Goal: Transaction & Acquisition: Purchase product/service

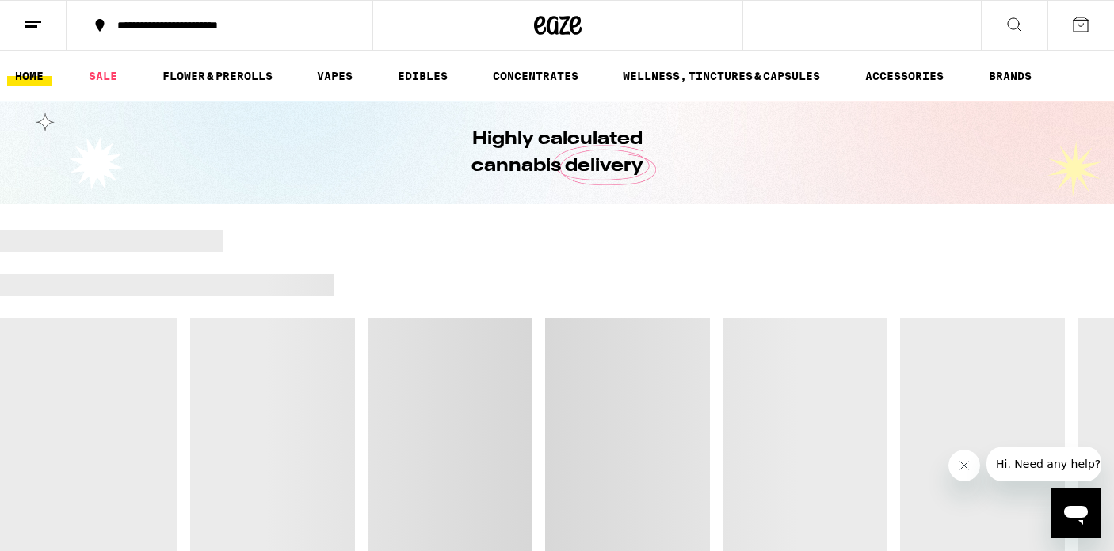
click at [145, 34] on button "**********" at bounding box center [220, 26] width 306 height 48
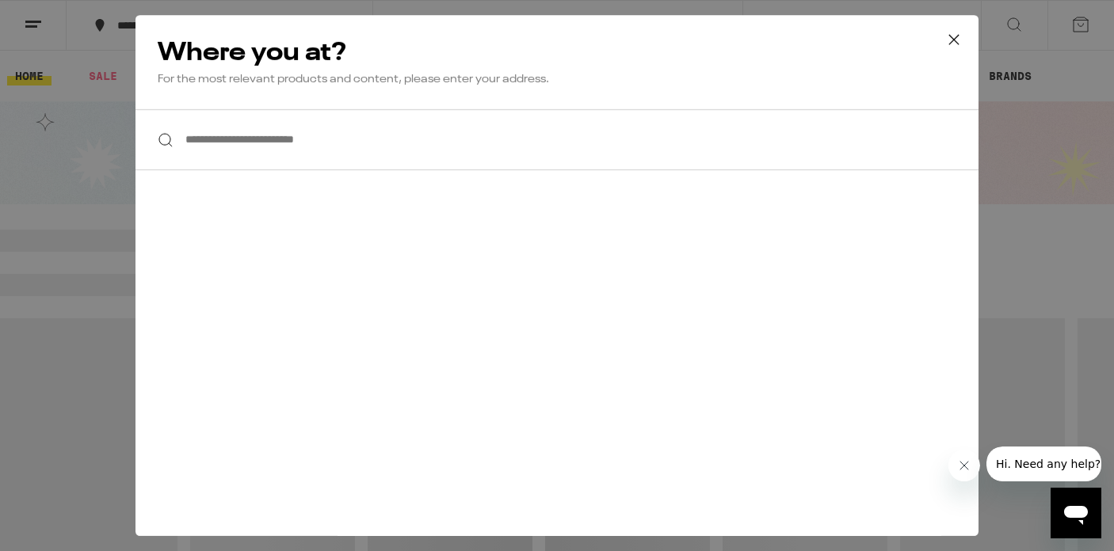
click at [196, 151] on input "**********" at bounding box center [556, 139] width 843 height 61
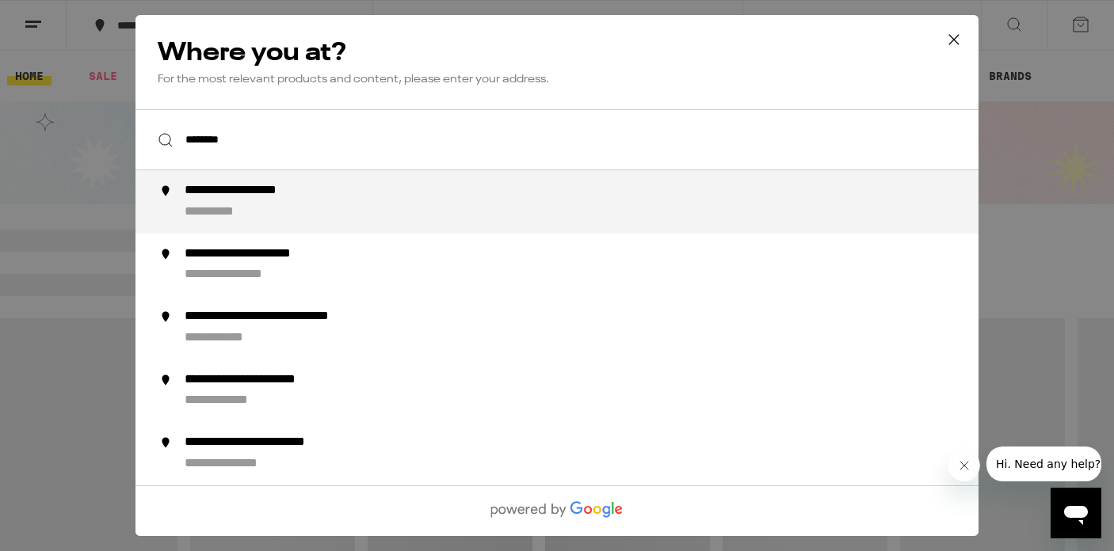
click at [215, 208] on div "**********" at bounding box center [226, 212] width 82 height 17
type input "**********"
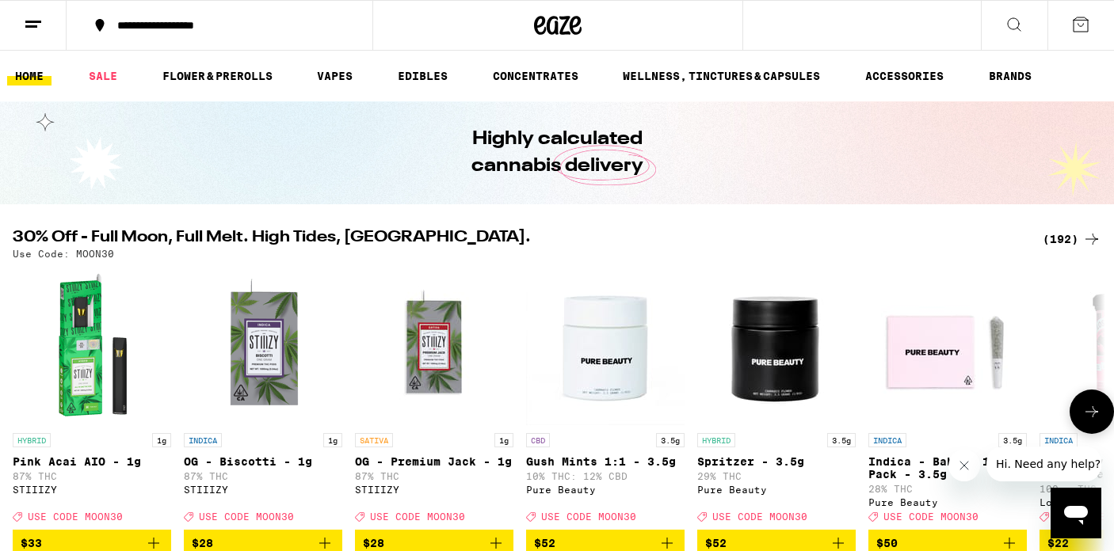
scroll to position [104, 0]
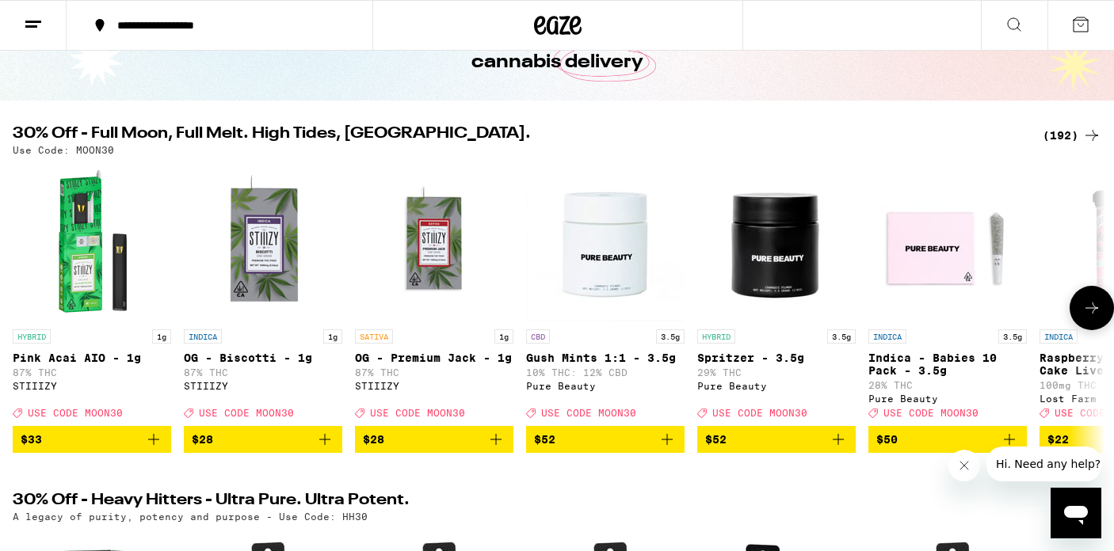
click at [1094, 318] on icon at bounding box center [1091, 308] width 19 height 19
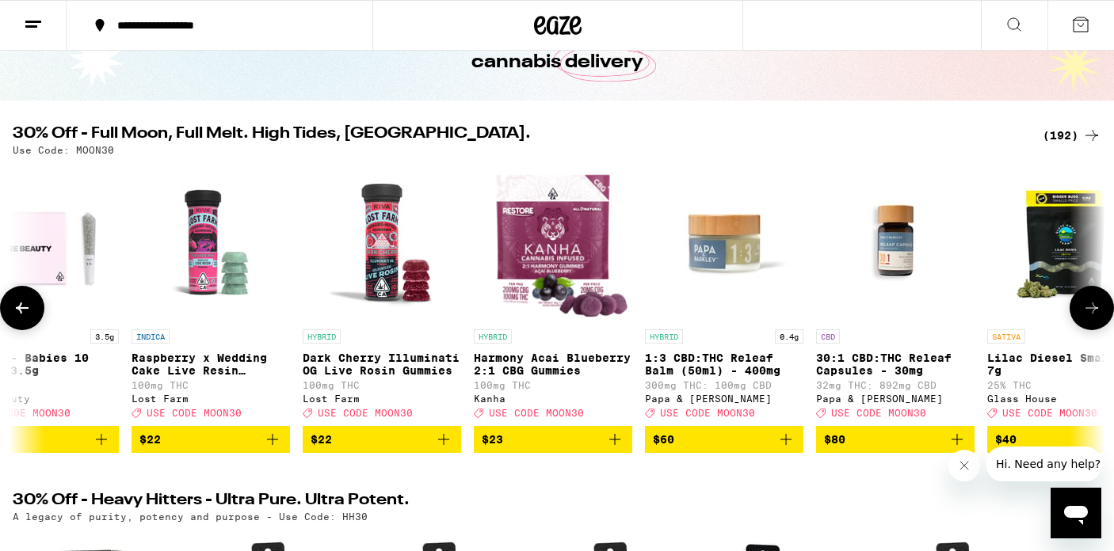
scroll to position [0, 916]
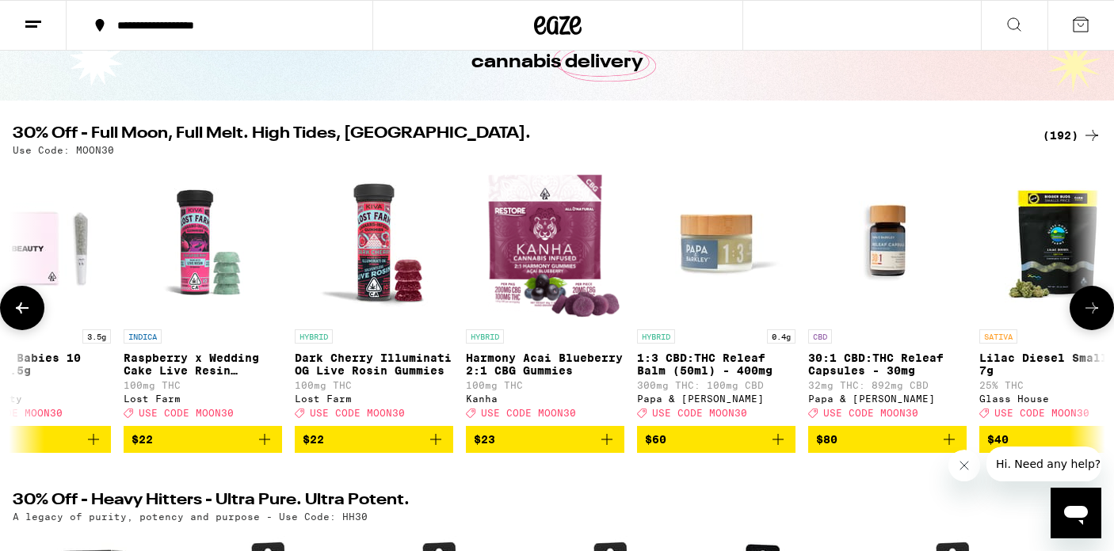
click at [1094, 318] on icon at bounding box center [1091, 308] width 19 height 19
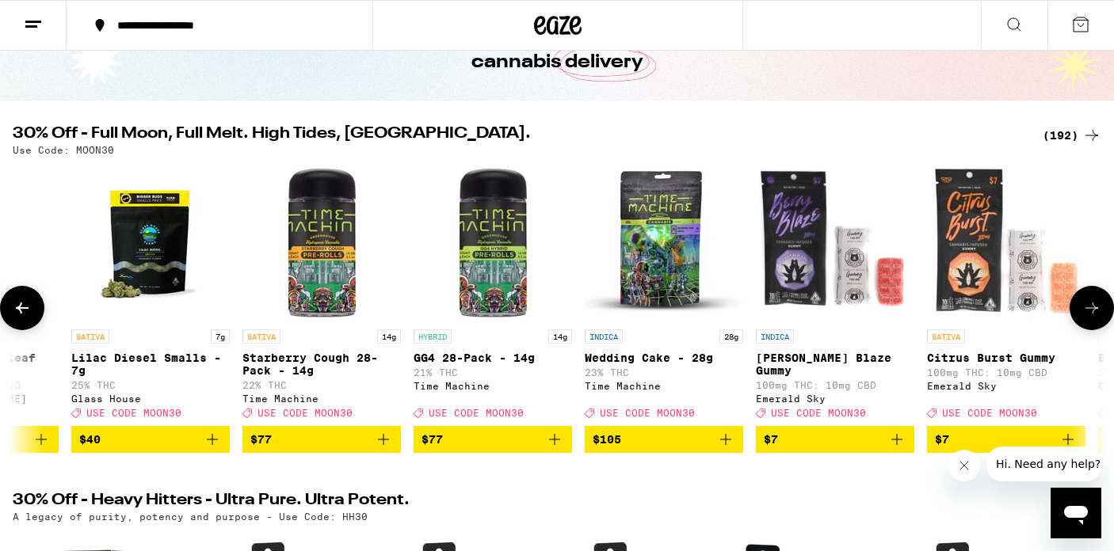
scroll to position [0, 1832]
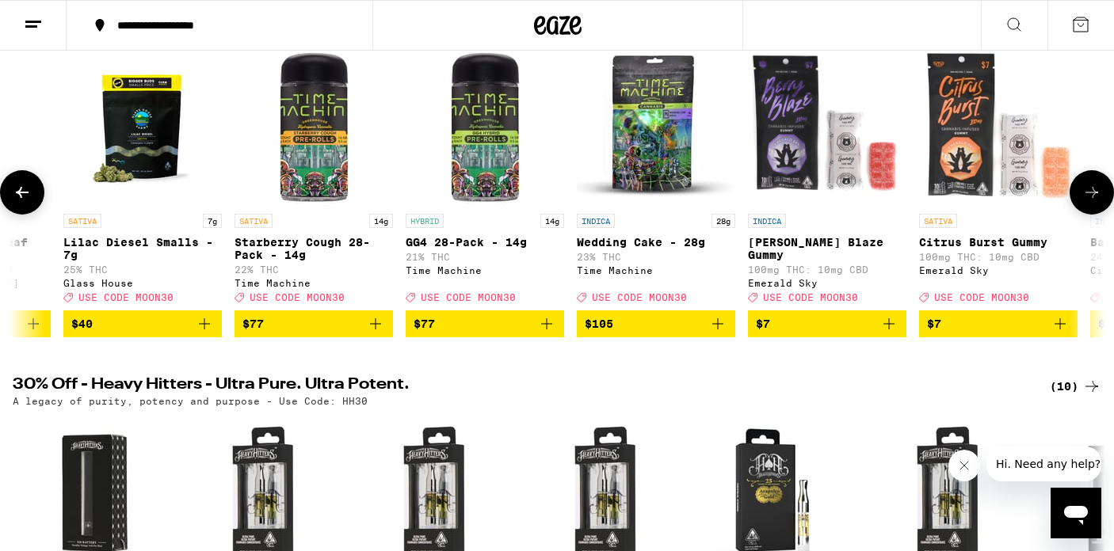
click at [1011, 332] on span "$7" at bounding box center [998, 324] width 143 height 19
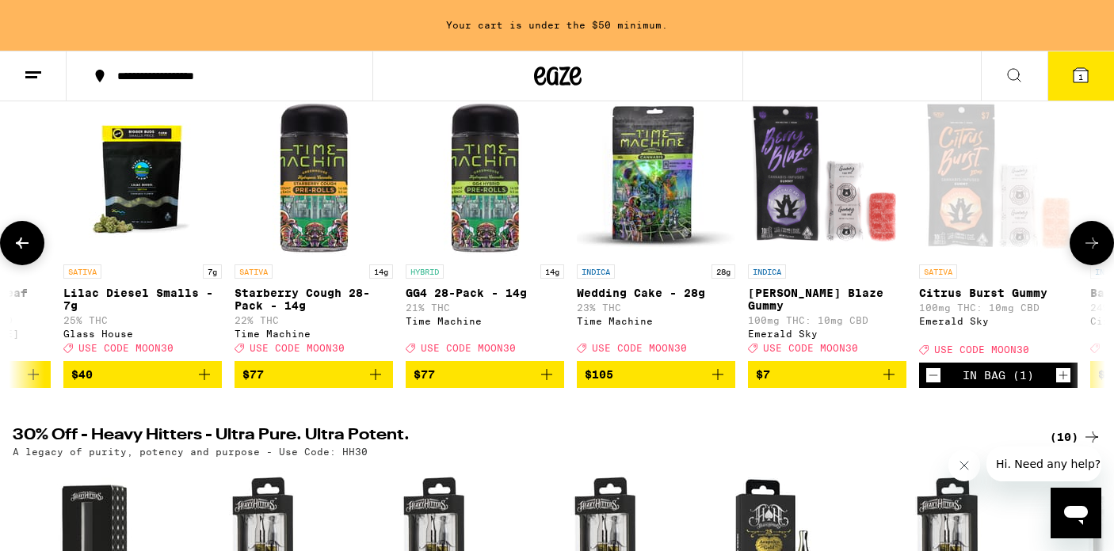
scroll to position [270, 0]
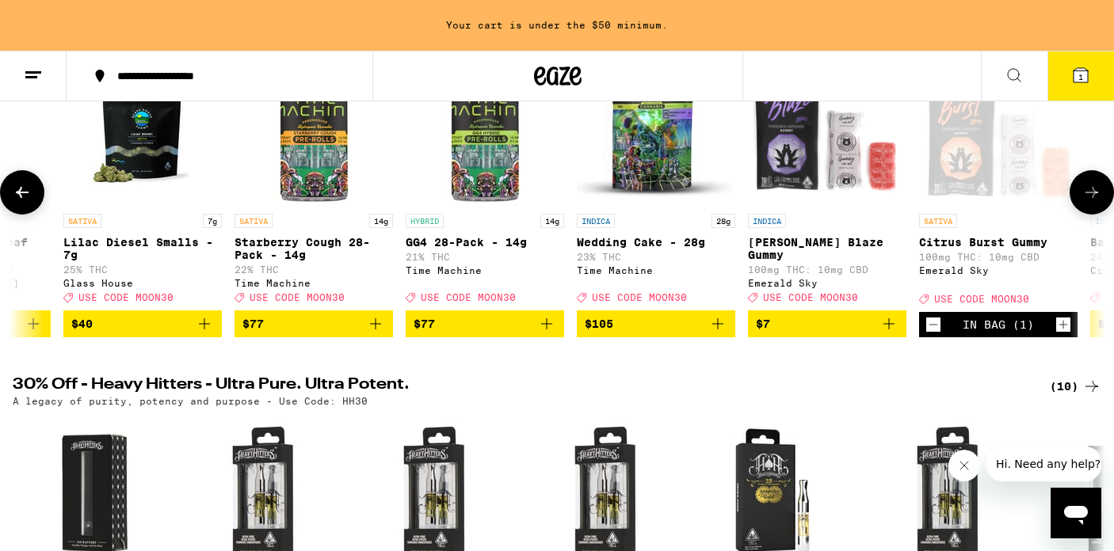
click at [1054, 337] on div "In Bag (1)" at bounding box center [998, 324] width 158 height 25
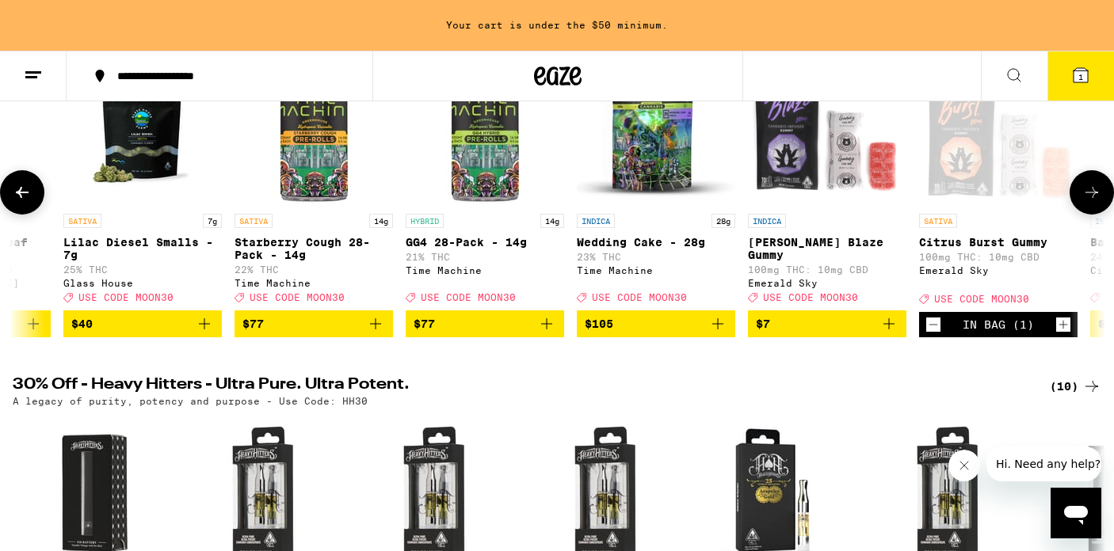
click at [1062, 334] on icon "Increment" at bounding box center [1063, 324] width 14 height 19
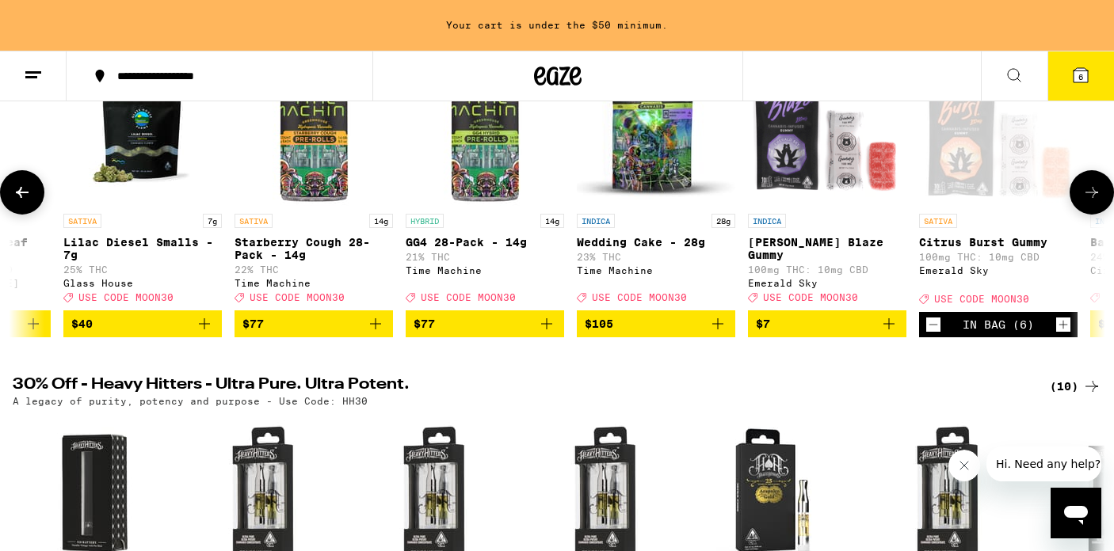
click at [1062, 334] on icon "Increment" at bounding box center [1063, 324] width 14 height 19
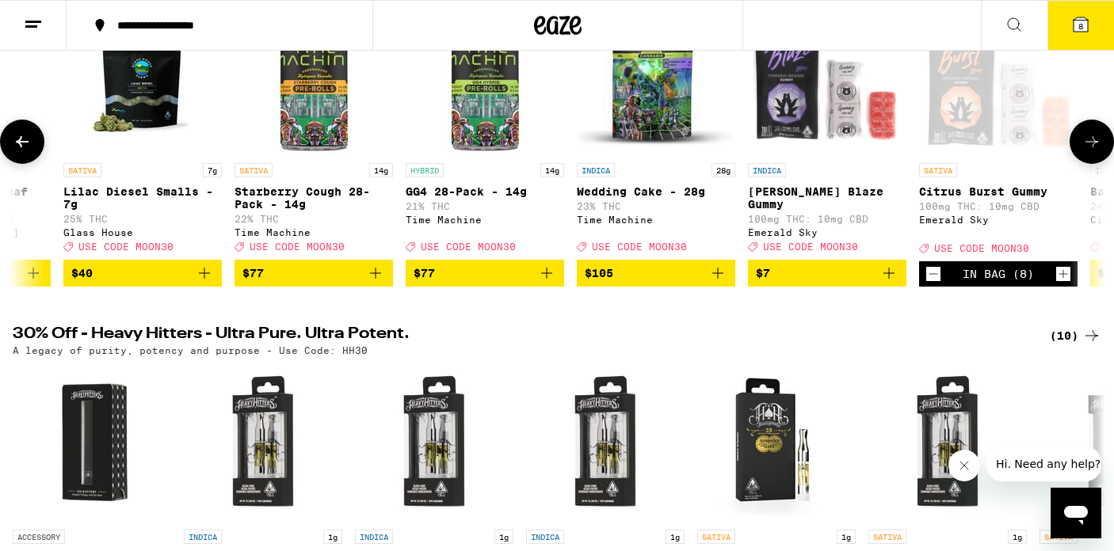
scroll to position [219, 0]
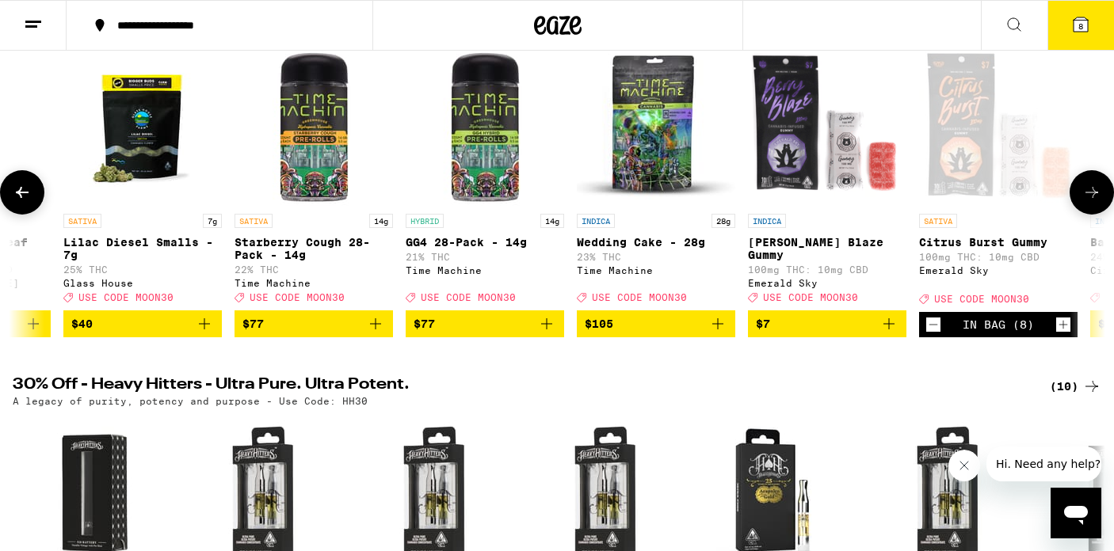
click at [1062, 334] on icon "Increment" at bounding box center [1063, 324] width 14 height 19
click at [1073, 30] on icon at bounding box center [1080, 24] width 19 height 19
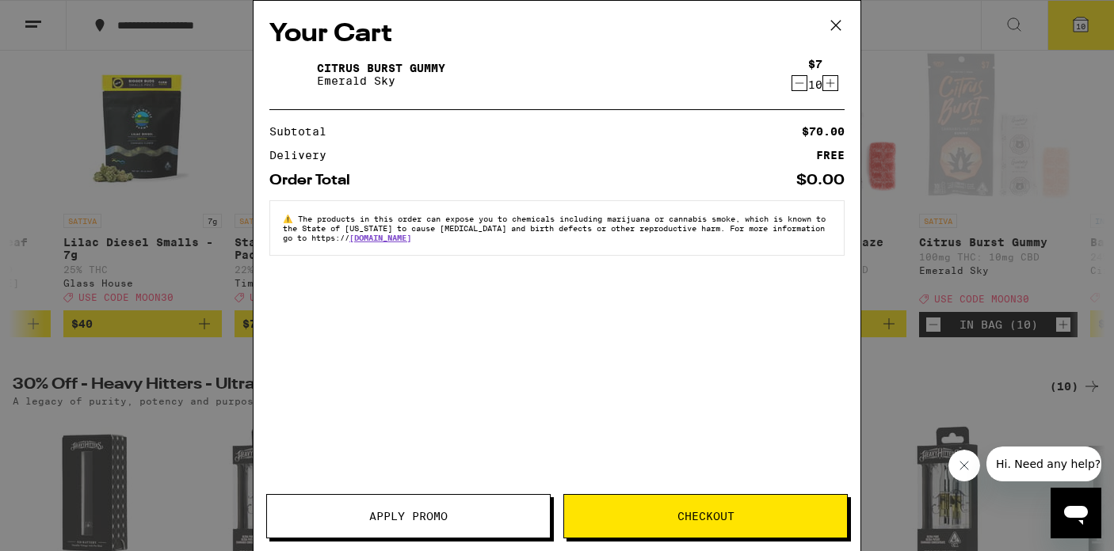
click at [692, 511] on span "Checkout" at bounding box center [705, 516] width 57 height 11
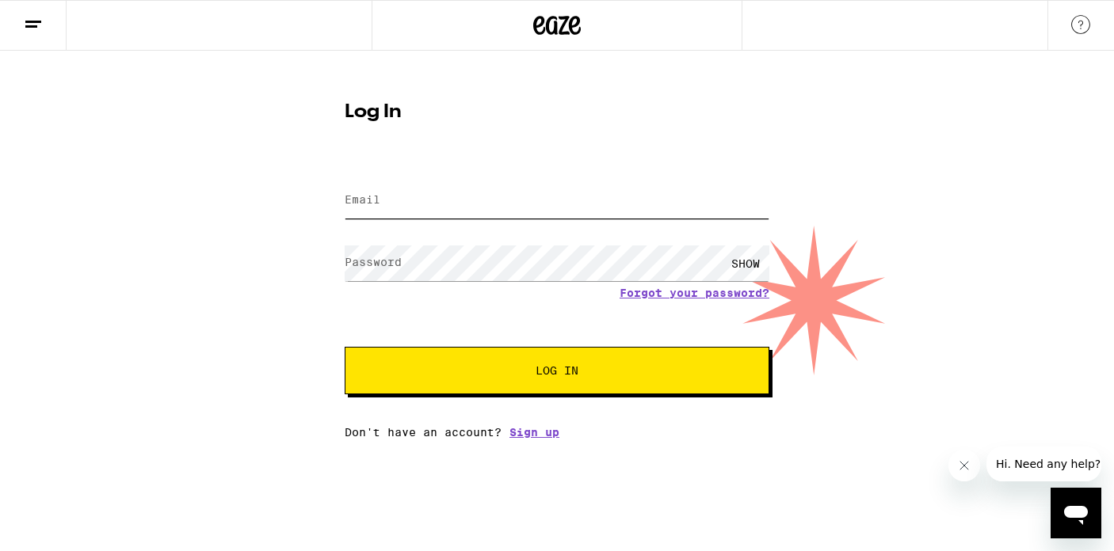
type input "[EMAIL_ADDRESS][DOMAIN_NAME]"
click at [523, 369] on span "Log In" at bounding box center [557, 370] width 296 height 11
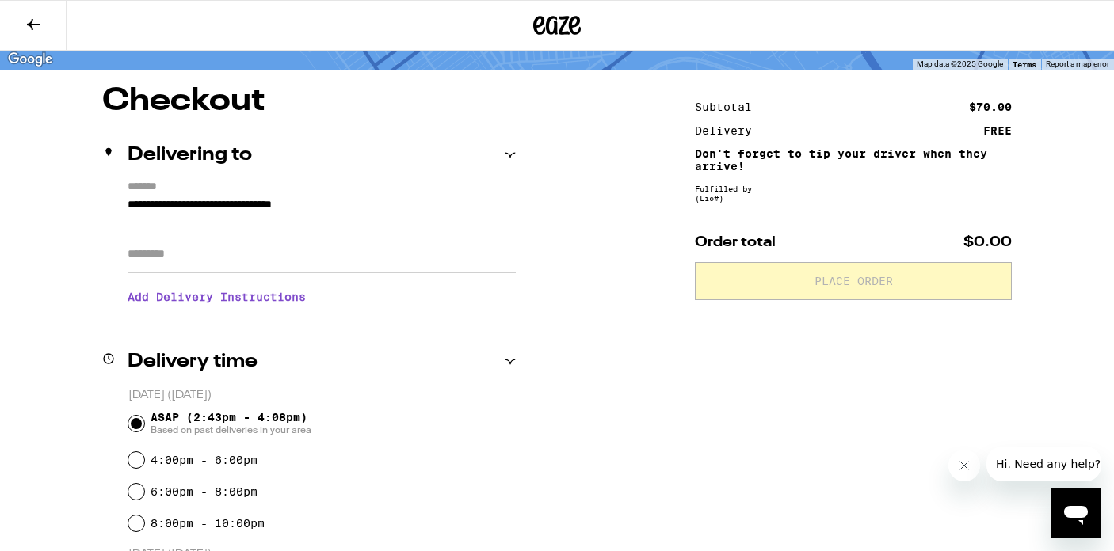
scroll to position [374, 0]
